Goal: Check status: Check status

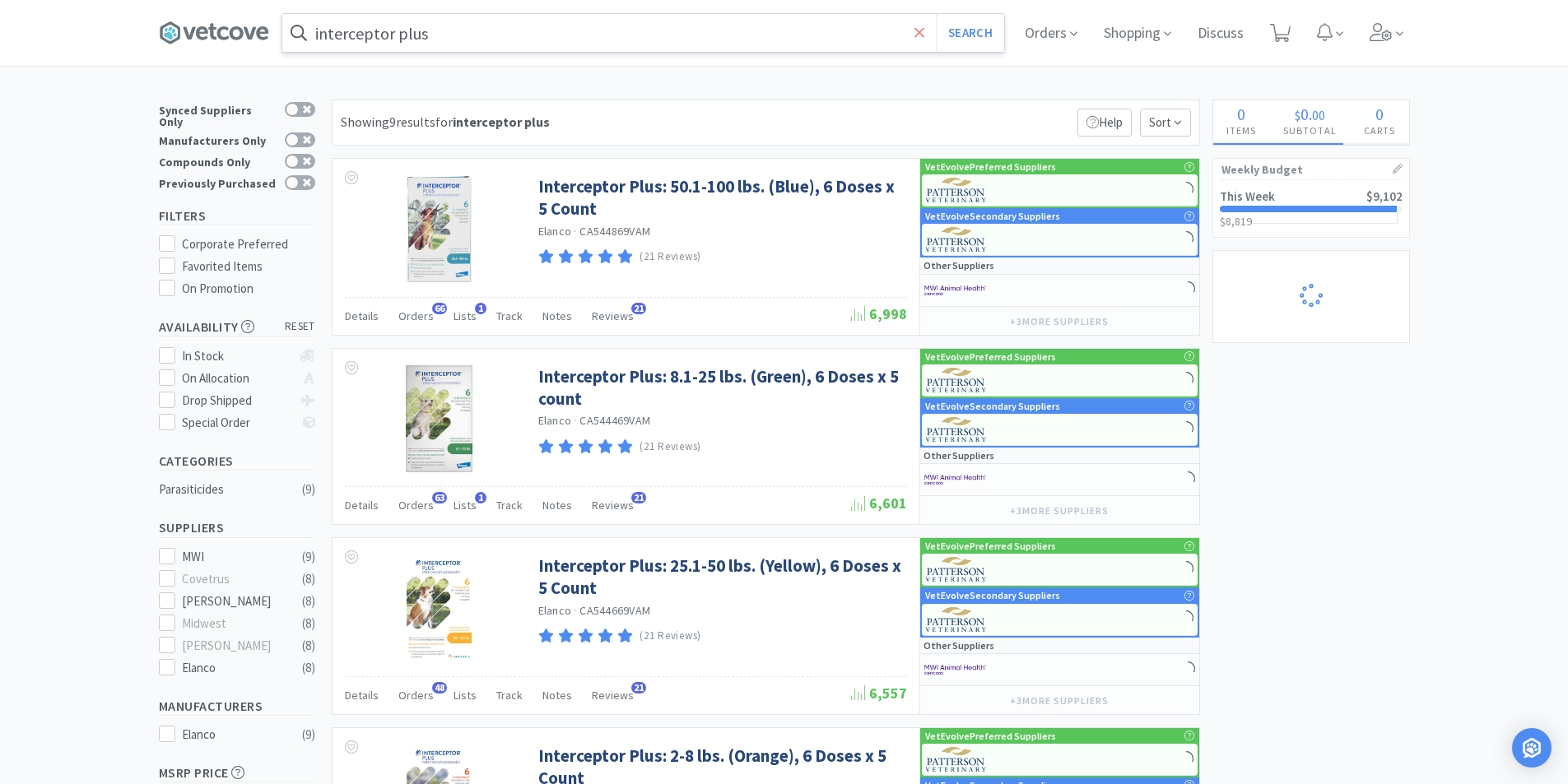
click at [920, 32] on icon at bounding box center [920, 33] width 11 height 16
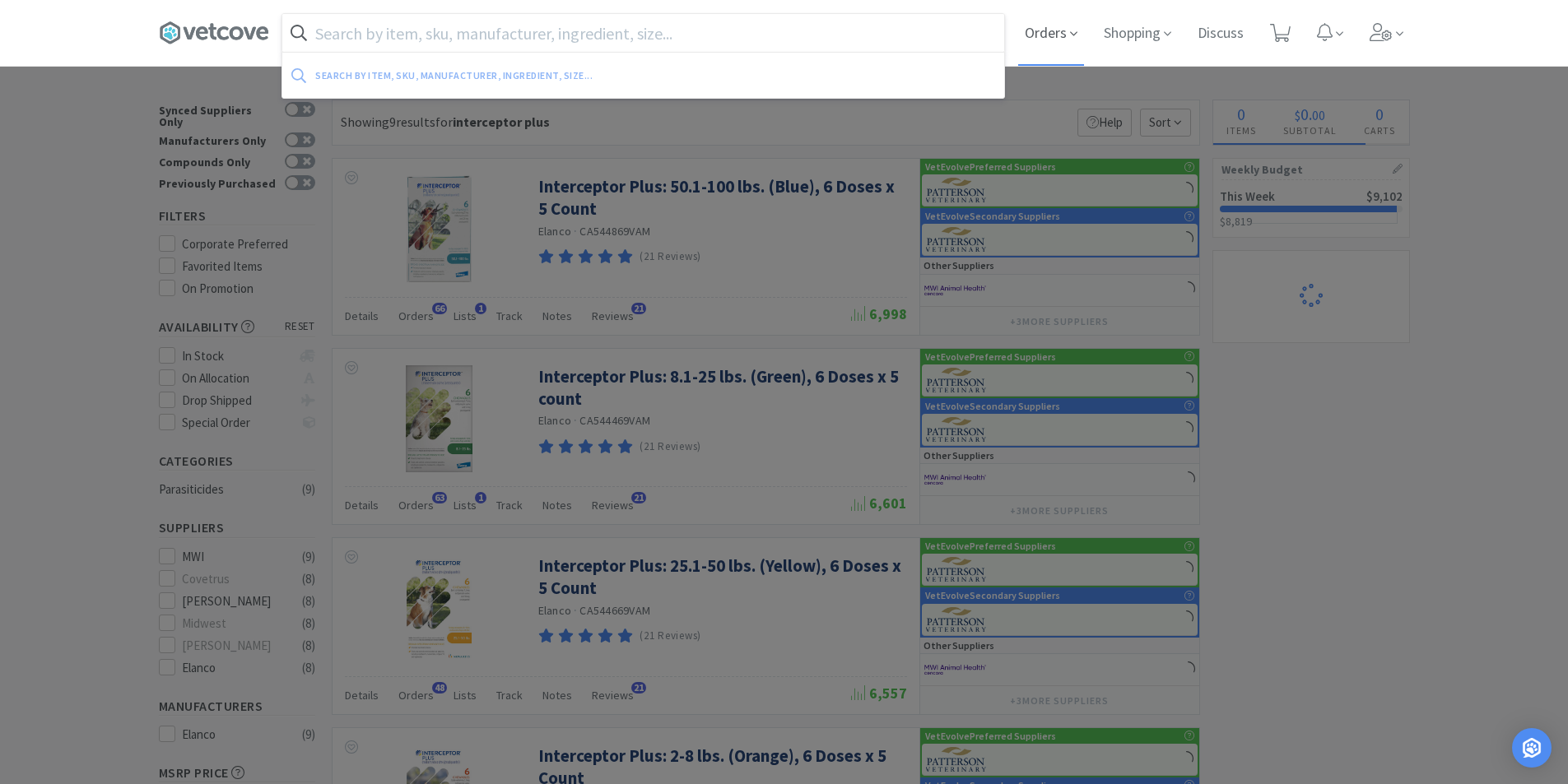
click at [1051, 40] on span "Orders" at bounding box center [1051, 33] width 66 height 66
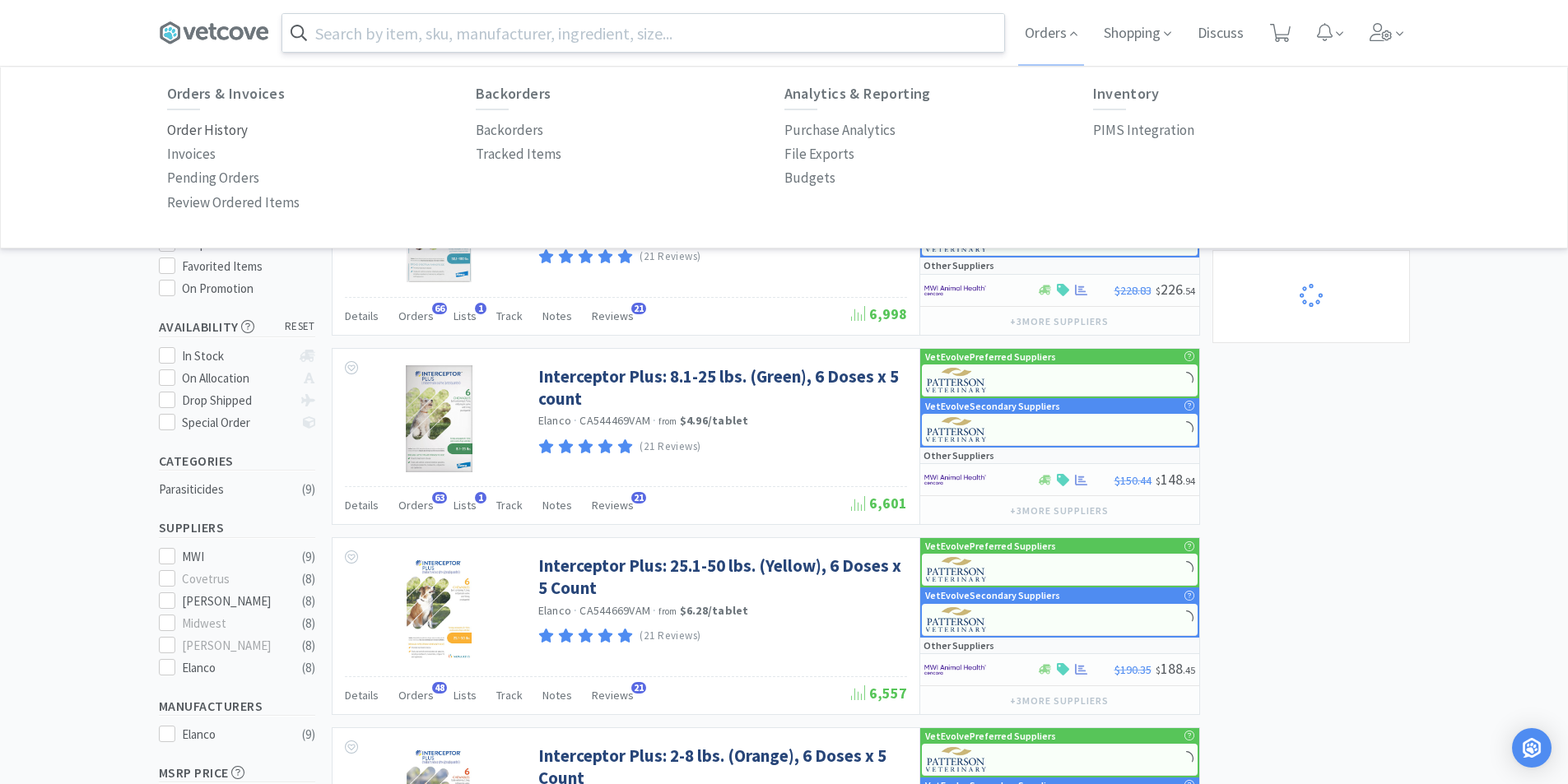
click at [228, 133] on p "Order History" at bounding box center [208, 130] width 81 height 22
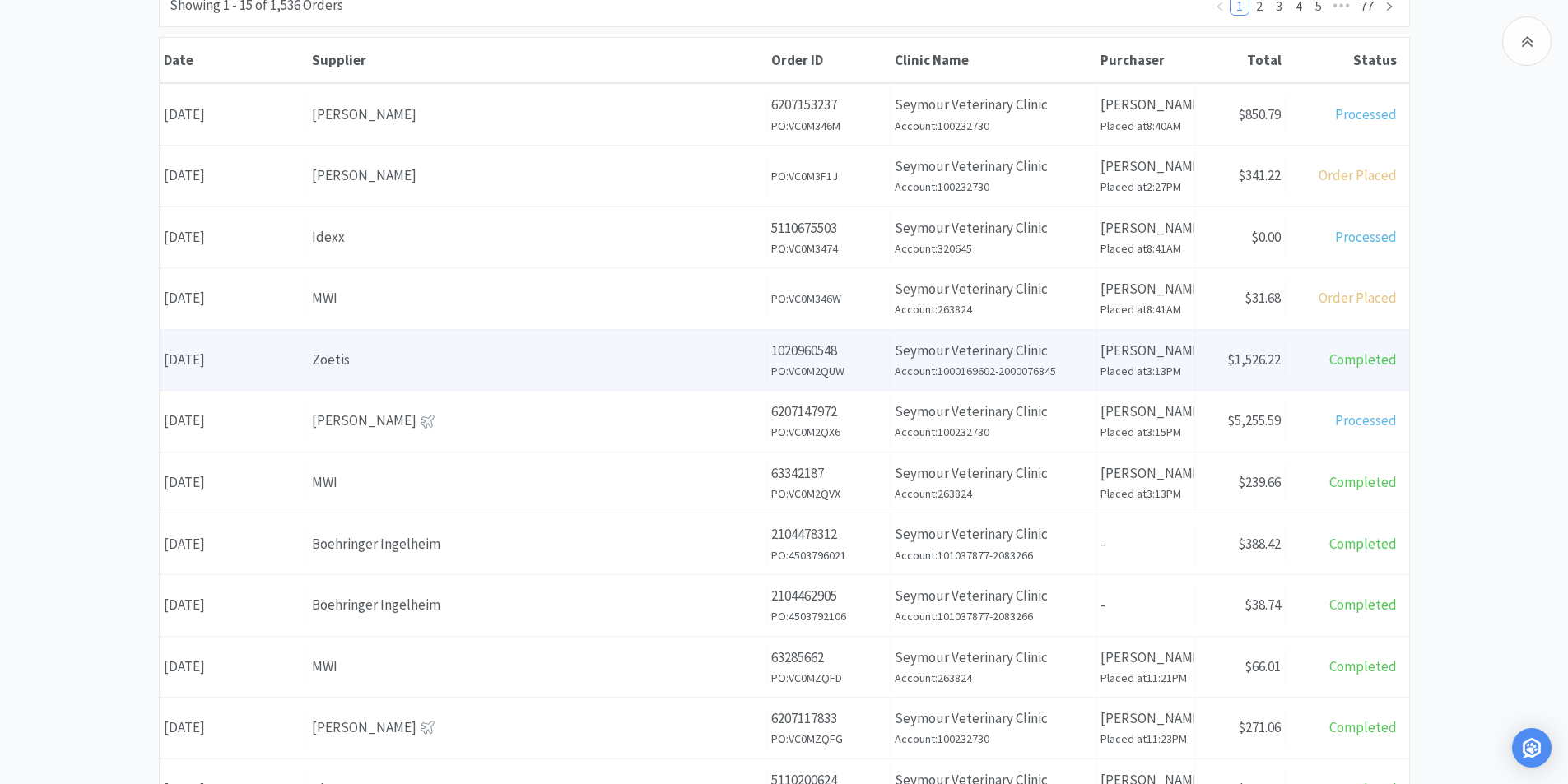
scroll to position [247, 0]
